Goal: Check status: Check status

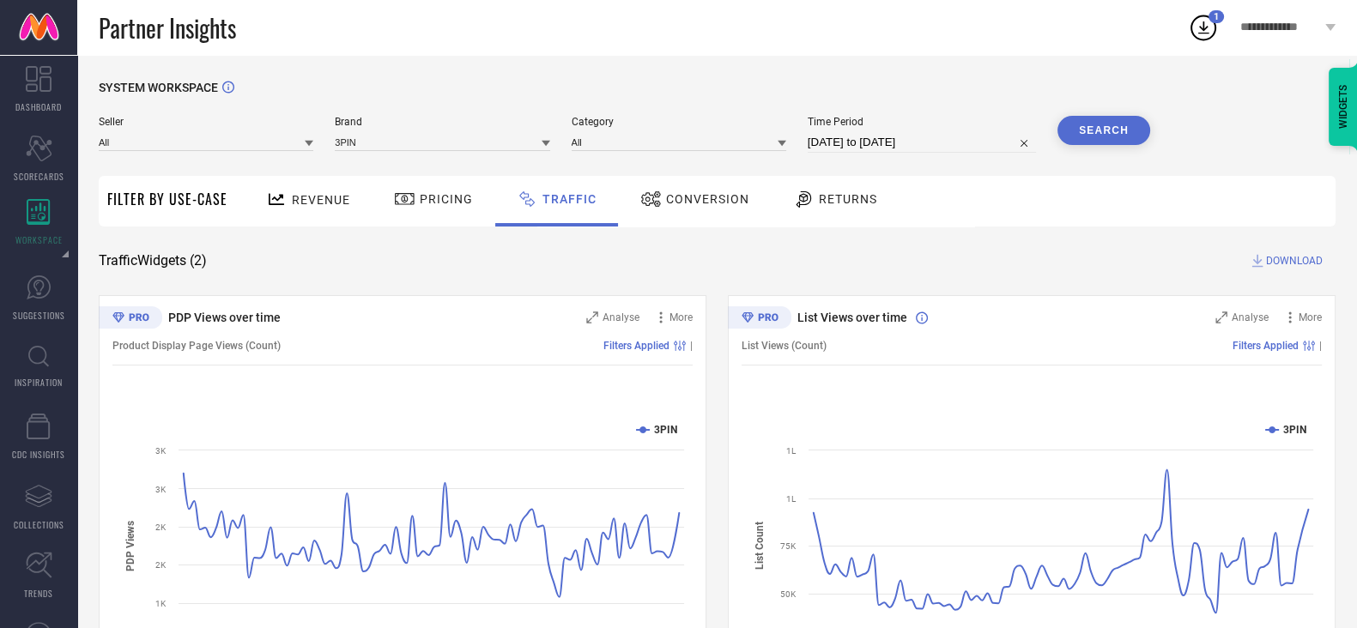
click at [854, 195] on span "Returns" at bounding box center [848, 199] width 58 height 14
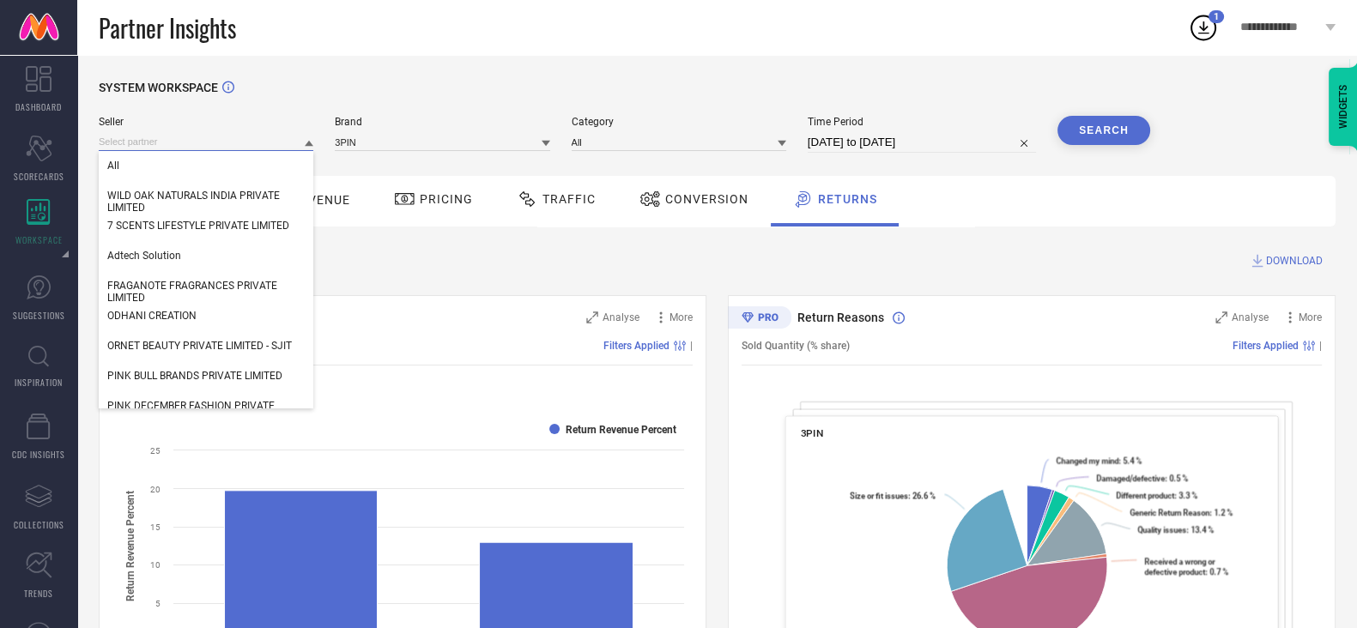
click at [187, 147] on input at bounding box center [206, 142] width 215 height 18
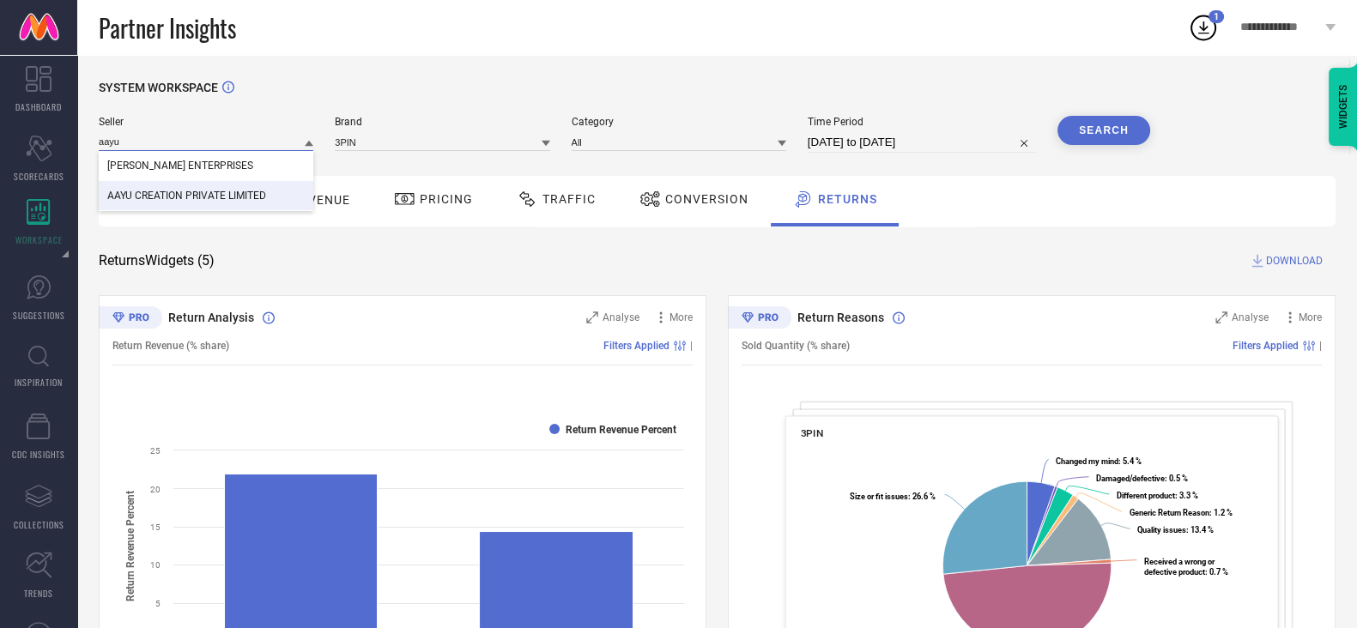
type input "aayu"
click at [223, 200] on span "AAYU CREATION PRIVATE LIMITED" at bounding box center [186, 196] width 159 height 12
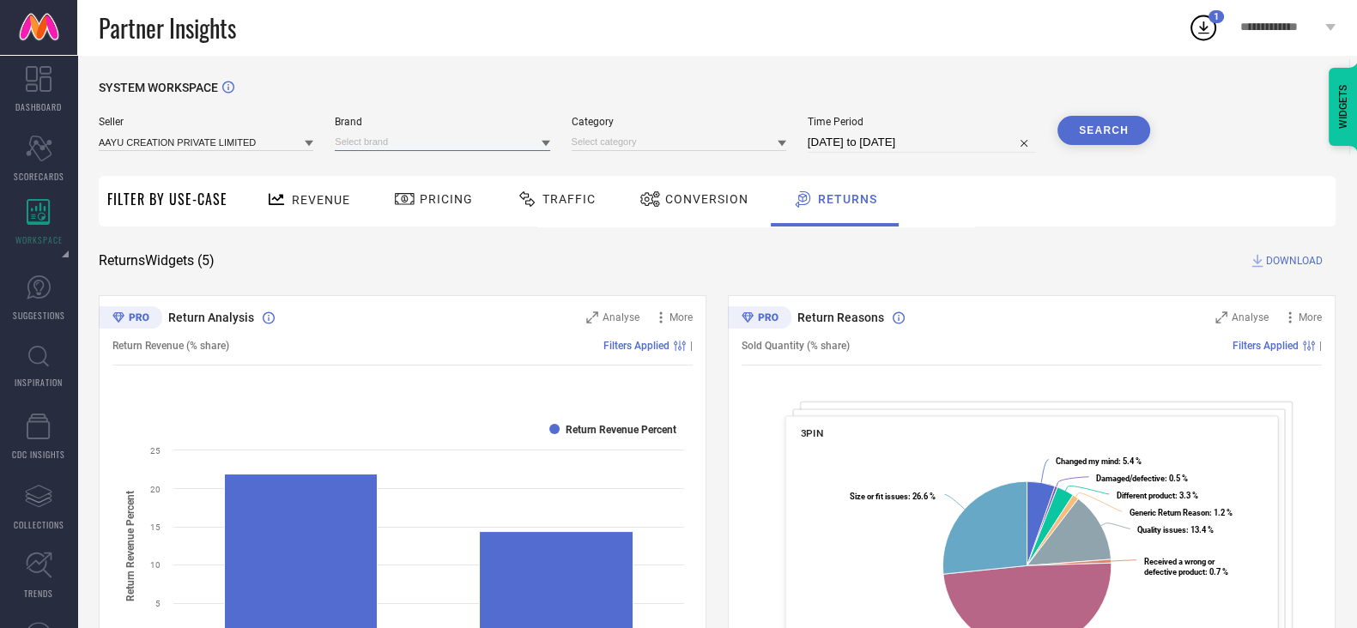
click at [382, 148] on input at bounding box center [442, 142] width 215 height 18
click at [387, 167] on div "AAYU" at bounding box center [442, 165] width 215 height 29
click at [631, 140] on input at bounding box center [679, 142] width 215 height 18
click at [616, 159] on div "All" at bounding box center [679, 165] width 215 height 29
click at [917, 139] on input "[DATE] to [DATE]" at bounding box center [922, 142] width 228 height 21
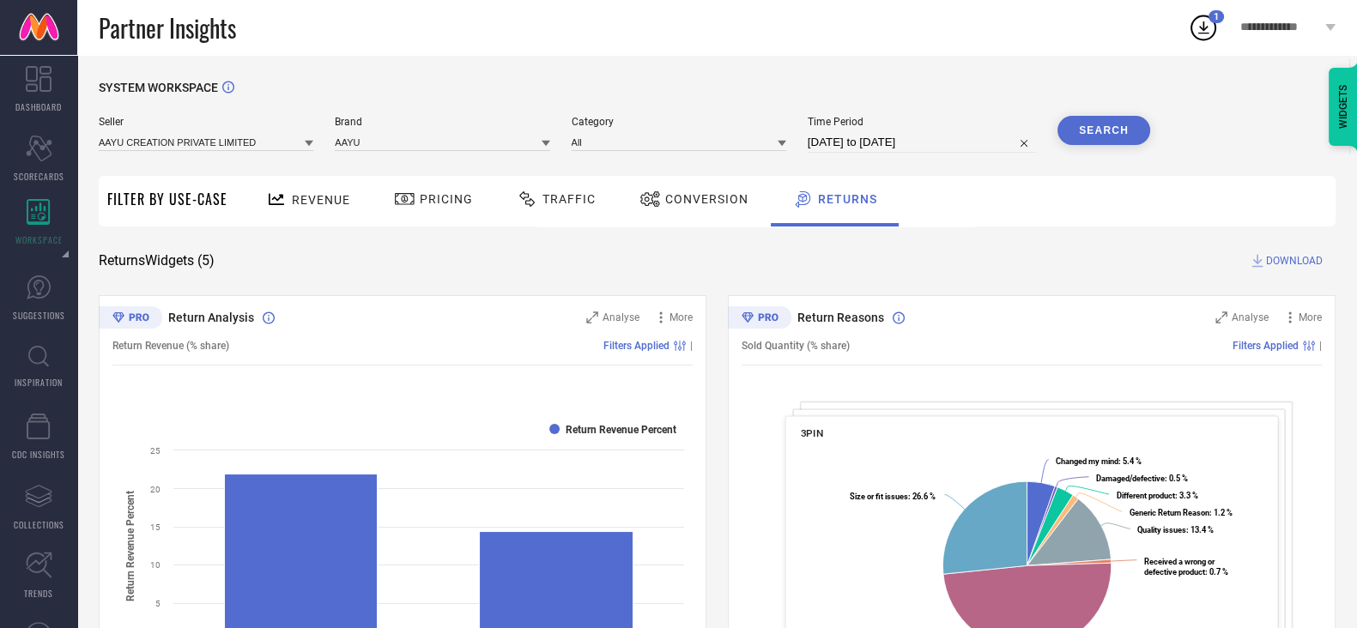
select select "5"
select select "2025"
select select "6"
select select "2025"
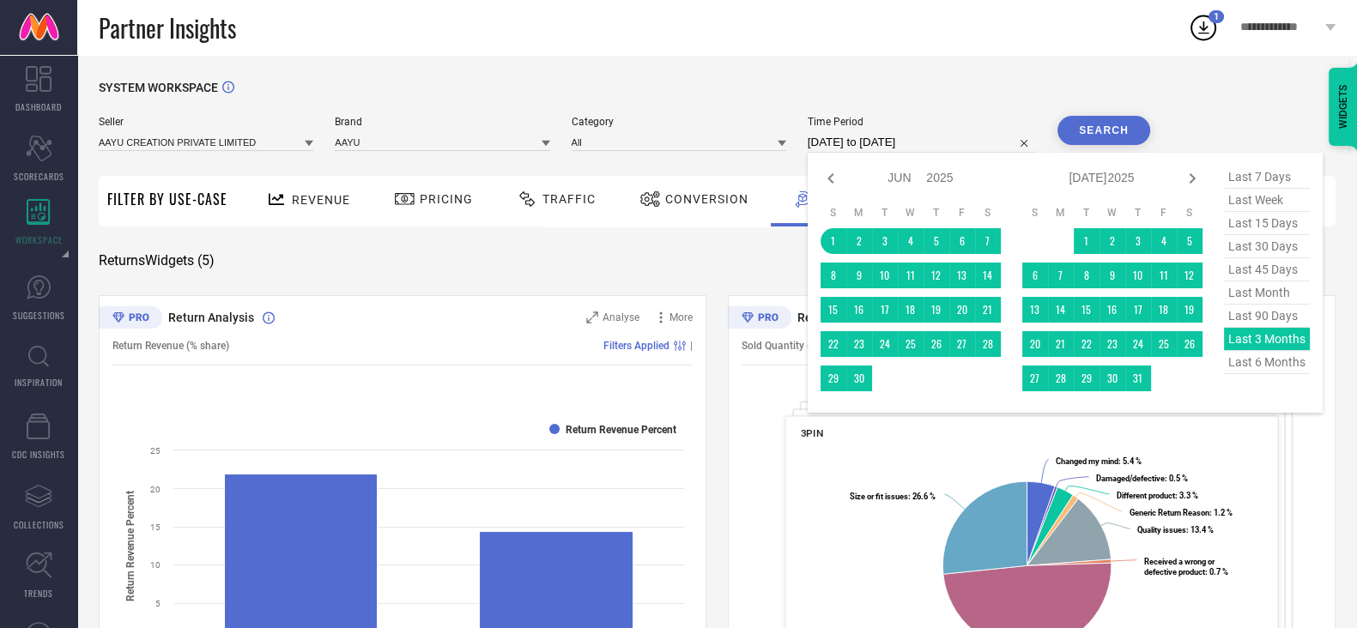
click at [1270, 339] on div "last 7 days last week last 15 days last 30 days last 45 days last month last 90…" at bounding box center [1267, 283] width 86 height 234
click at [1108, 135] on button "Search" at bounding box center [1104, 130] width 93 height 29
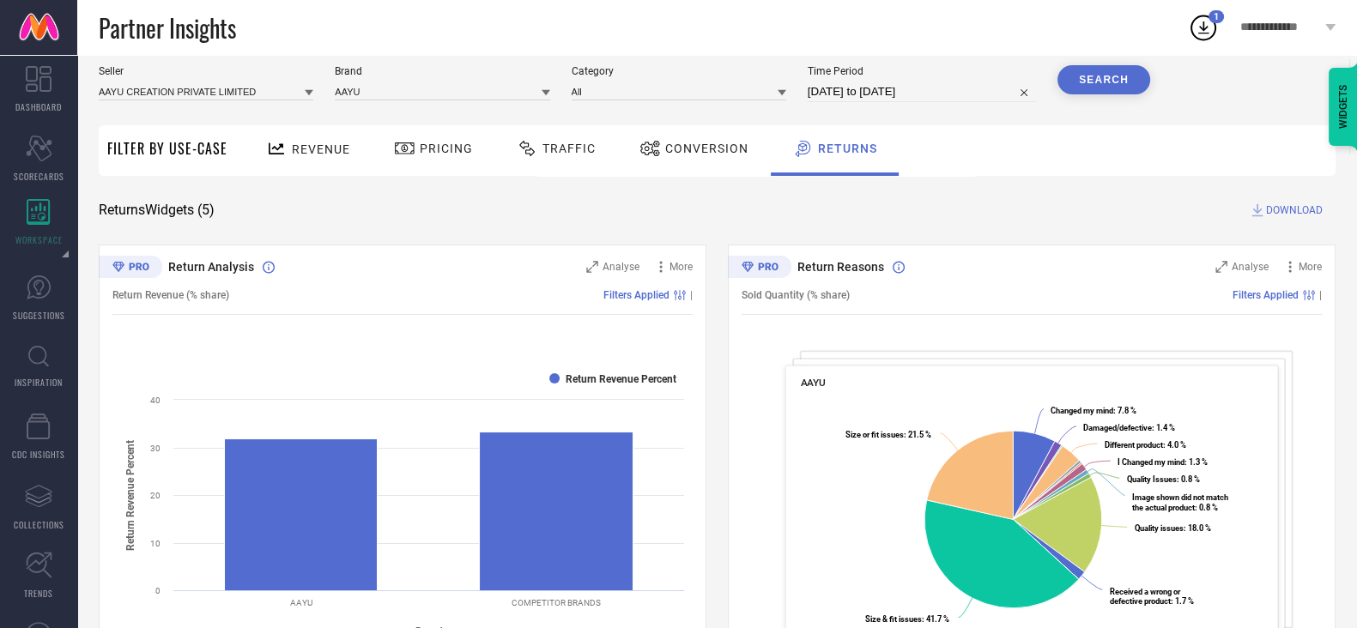
scroll to position [55, 0]
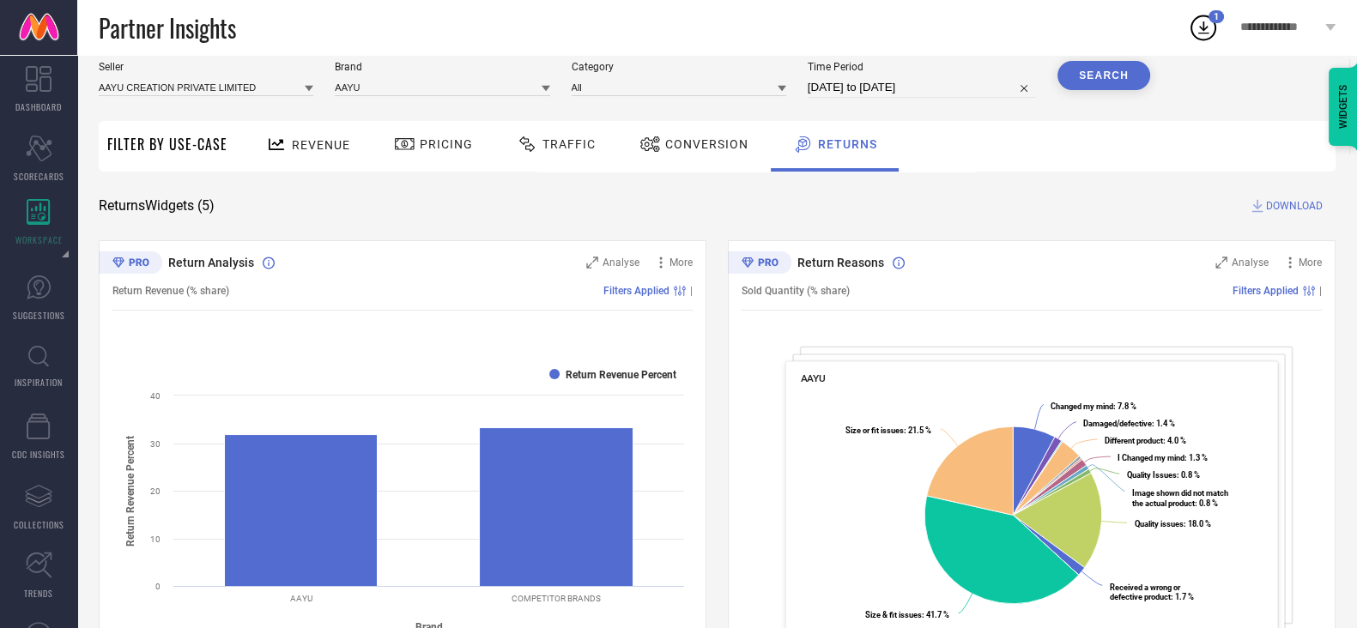
click at [1274, 208] on span "DOWNLOAD" at bounding box center [1294, 205] width 57 height 17
click at [1209, 29] on icon at bounding box center [1203, 27] width 31 height 31
